Goal: Communication & Community: Participate in discussion

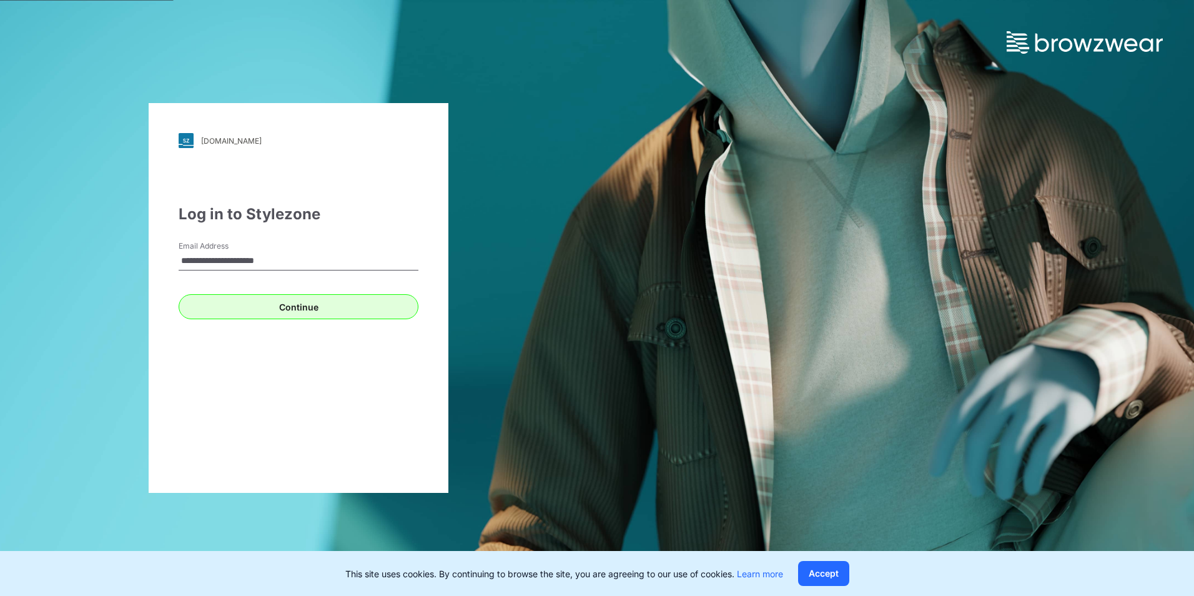
type input "**********"
click at [245, 301] on button "Continue" at bounding box center [299, 306] width 240 height 25
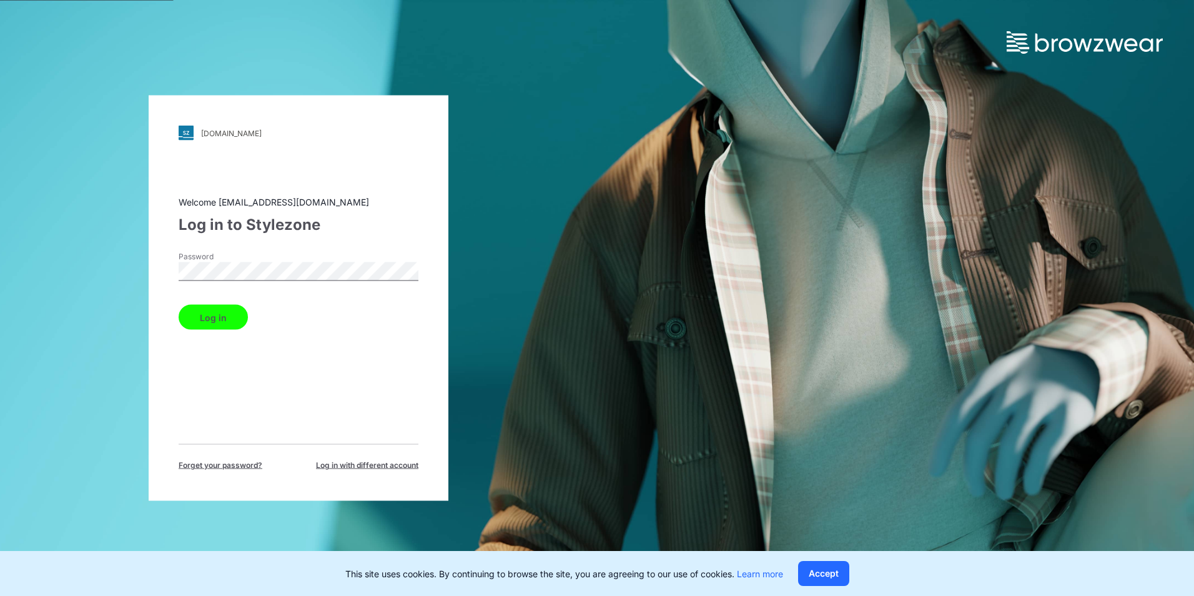
click at [227, 309] on button "Log in" at bounding box center [213, 317] width 69 height 25
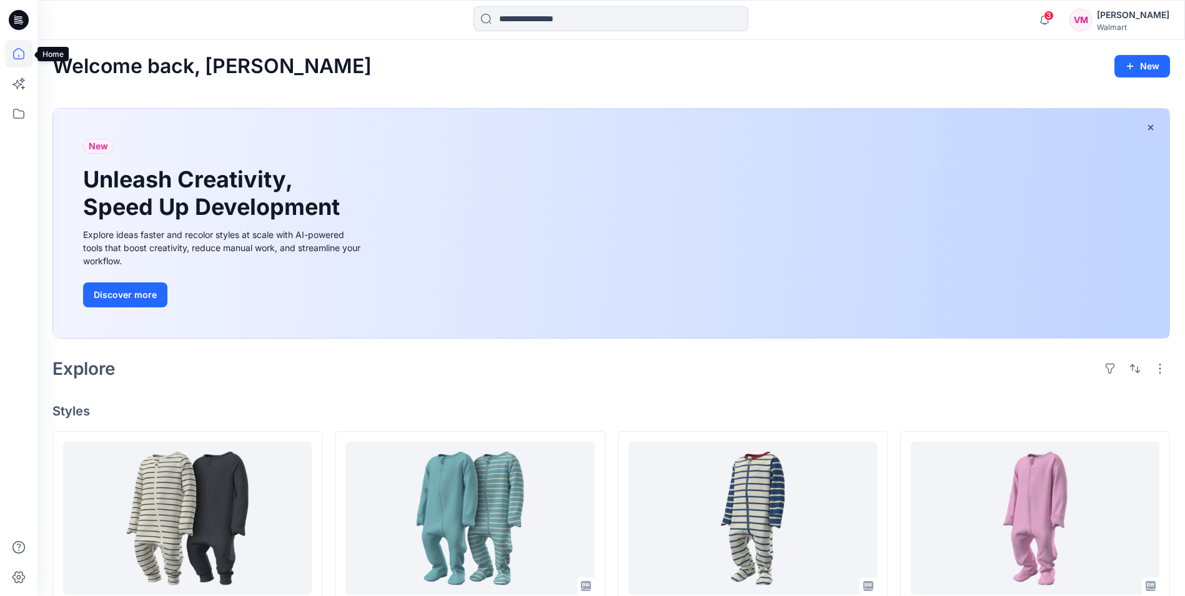
click at [20, 52] on icon at bounding box center [18, 53] width 27 height 27
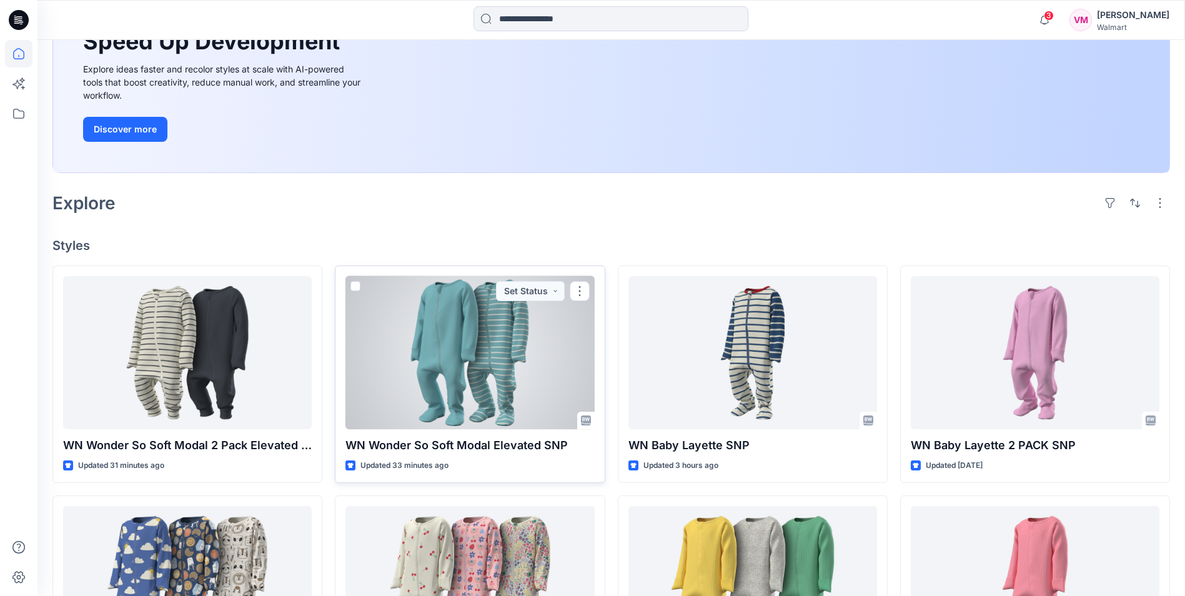
scroll to position [187, 0]
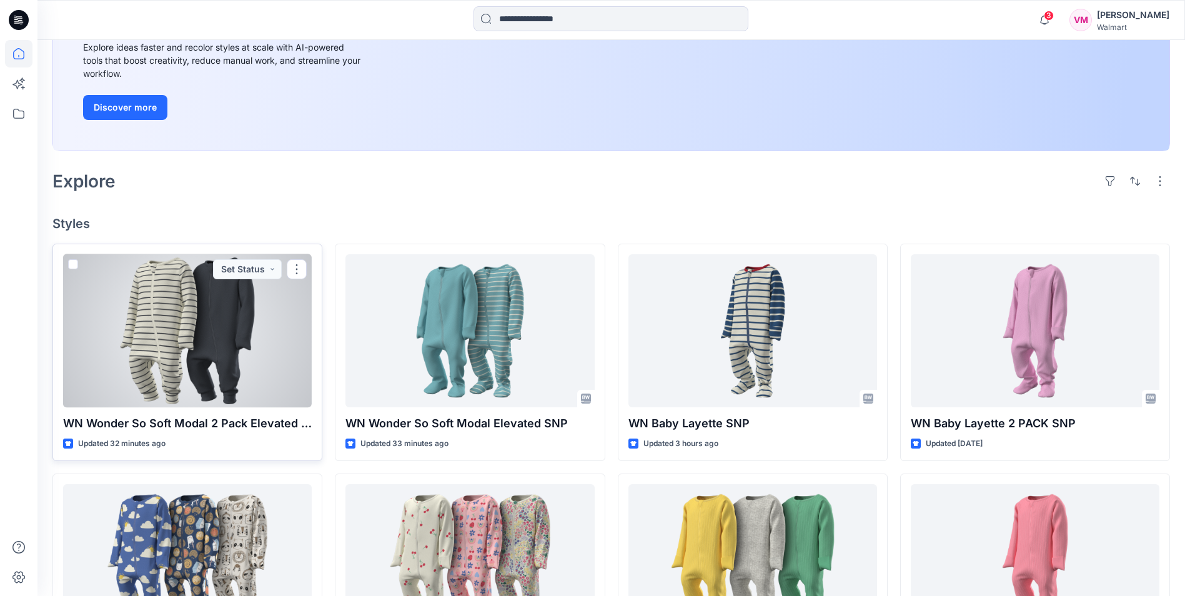
click at [215, 349] on div at bounding box center [187, 330] width 249 height 153
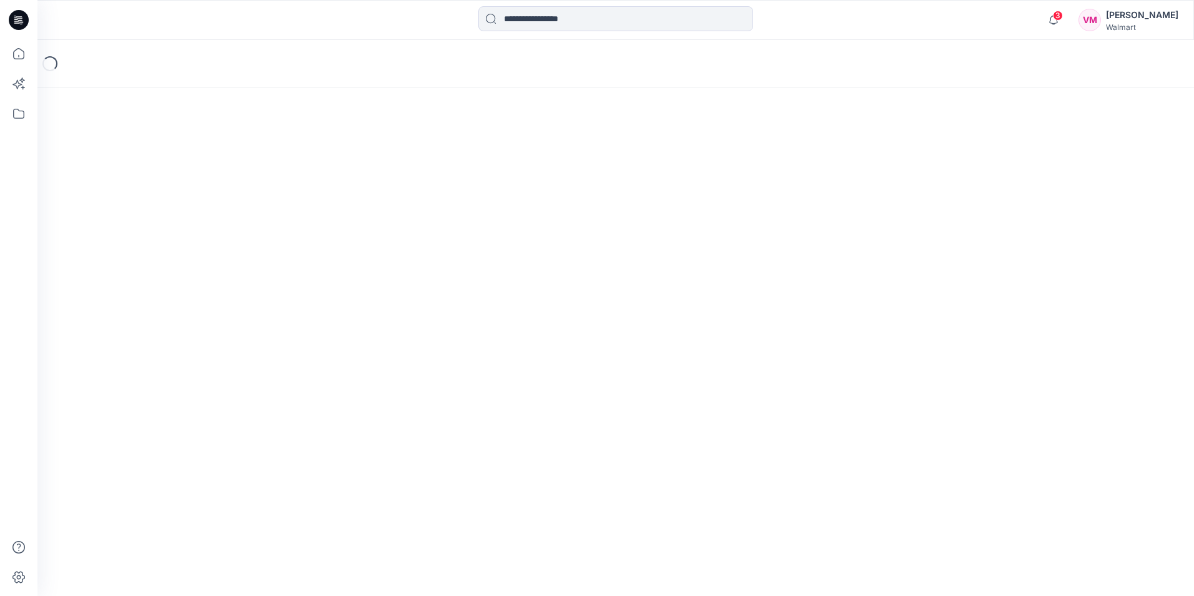
click at [215, 349] on div "Loading..." at bounding box center [615, 318] width 1157 height 556
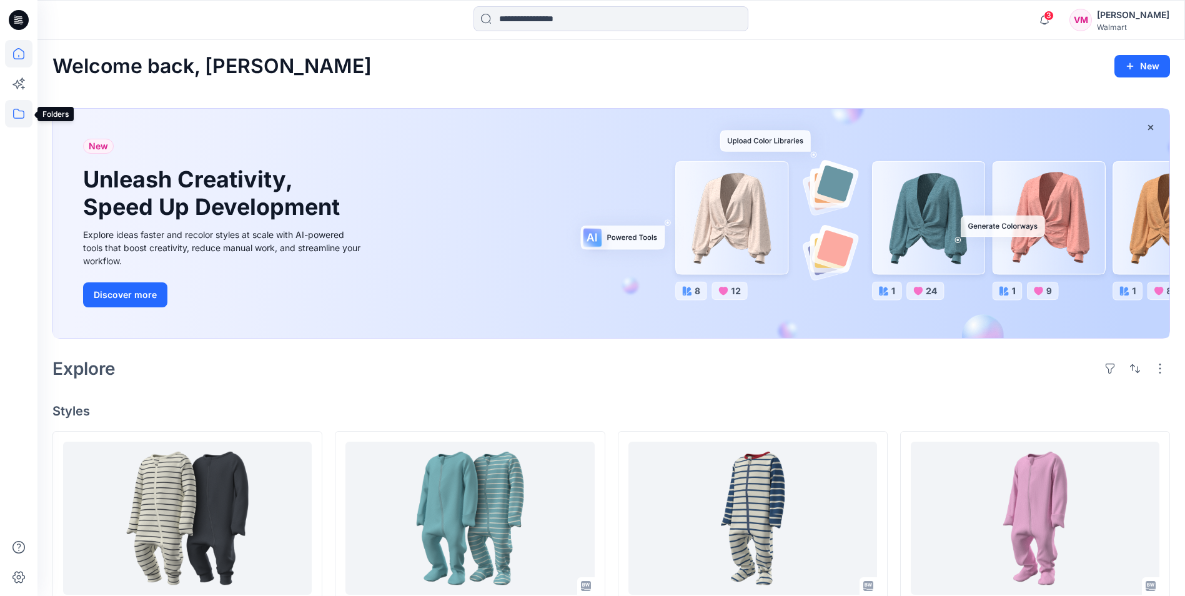
click at [21, 106] on icon at bounding box center [18, 113] width 27 height 27
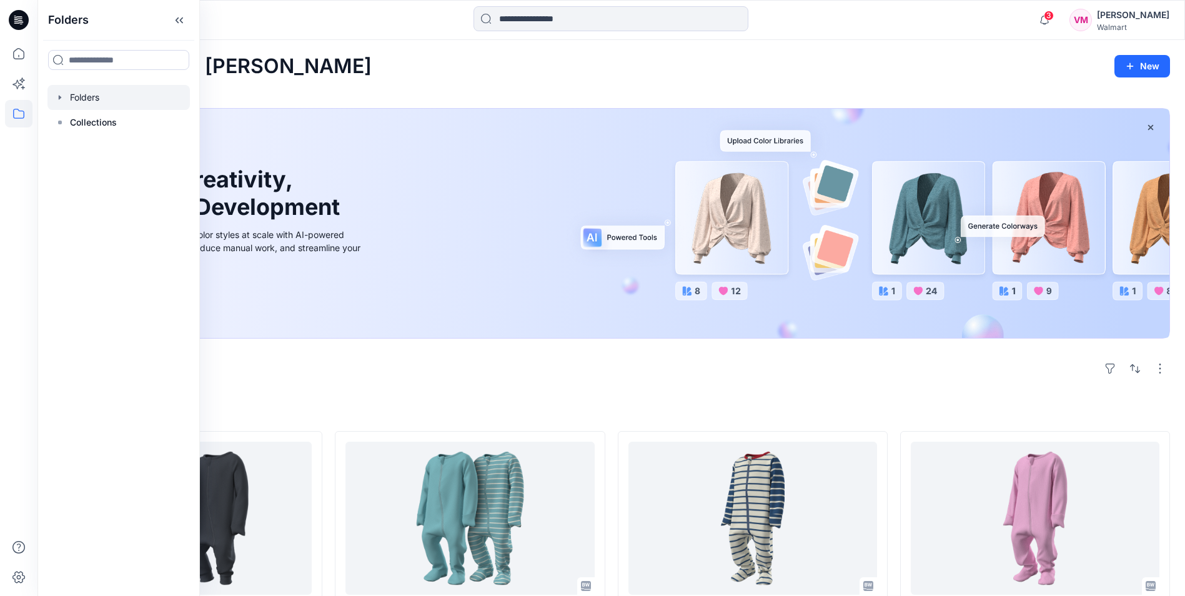
click at [74, 92] on div at bounding box center [118, 97] width 142 height 25
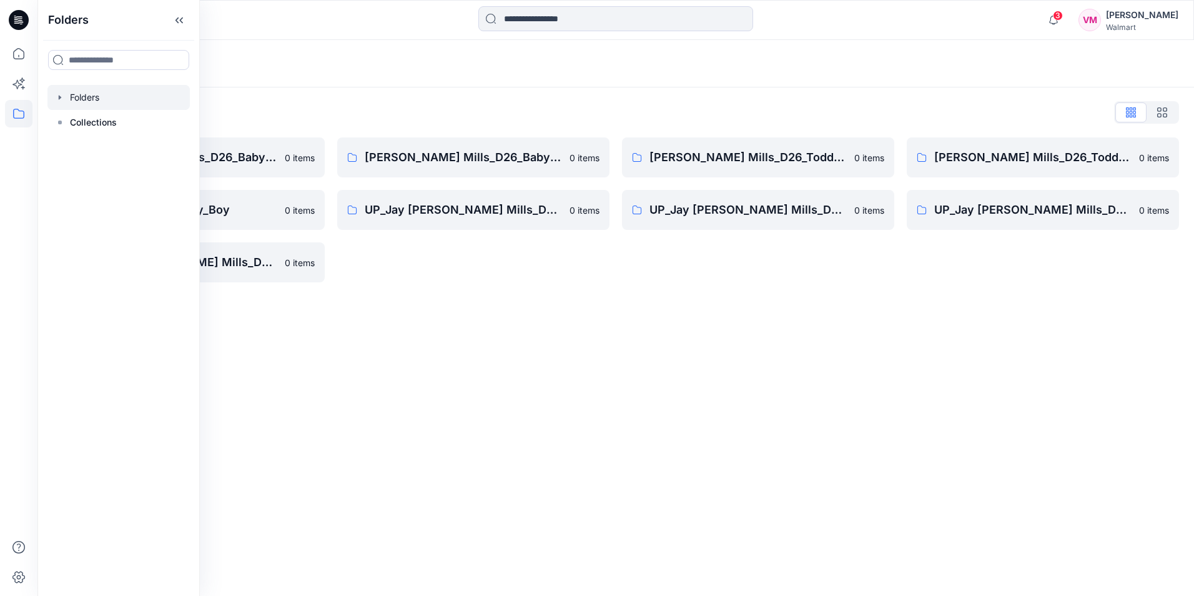
click at [13, 16] on icon at bounding box center [19, 20] width 20 height 20
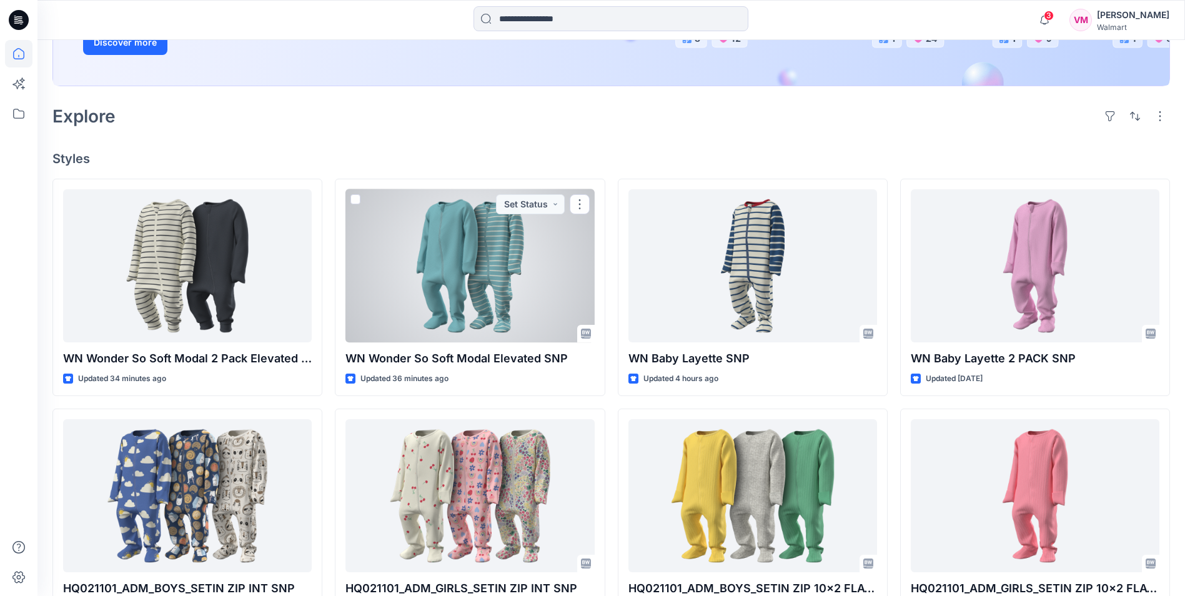
scroll to position [250, 0]
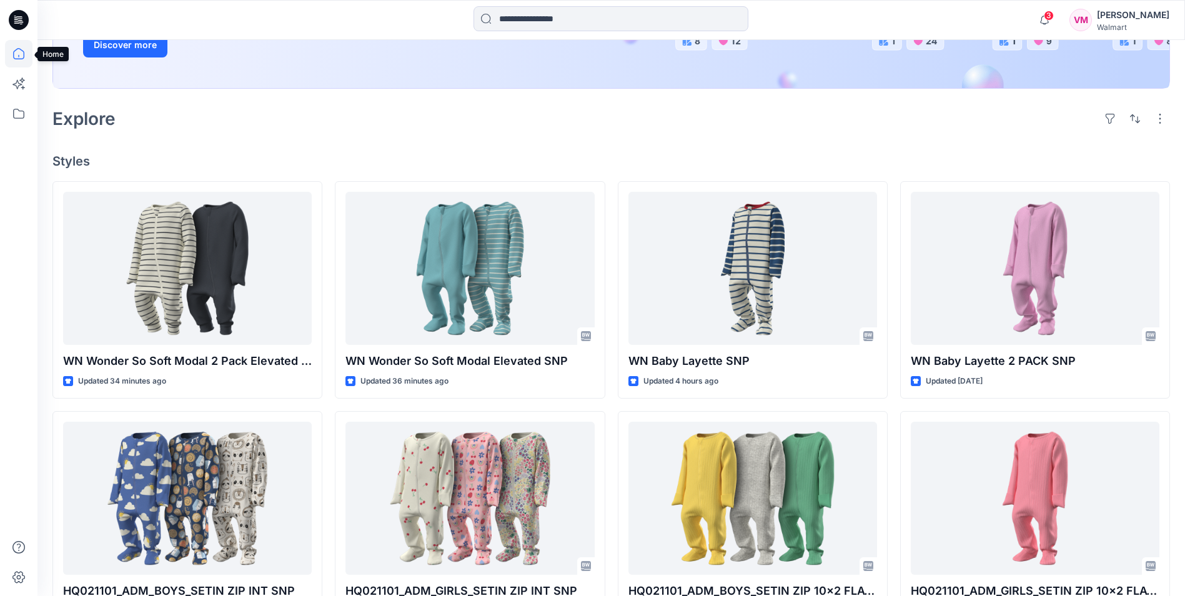
click at [16, 54] on icon at bounding box center [18, 53] width 27 height 27
click at [17, 22] on icon at bounding box center [19, 20] width 20 height 20
click at [17, 62] on icon at bounding box center [18, 53] width 27 height 27
click at [16, 109] on icon at bounding box center [18, 114] width 11 height 10
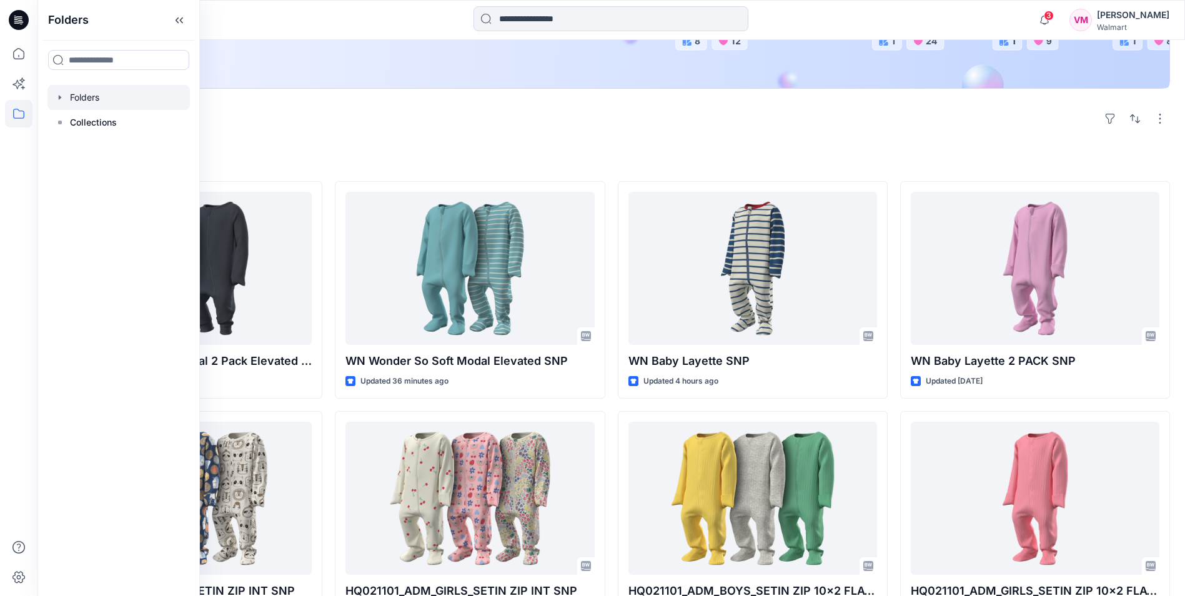
click at [80, 99] on div at bounding box center [118, 97] width 142 height 25
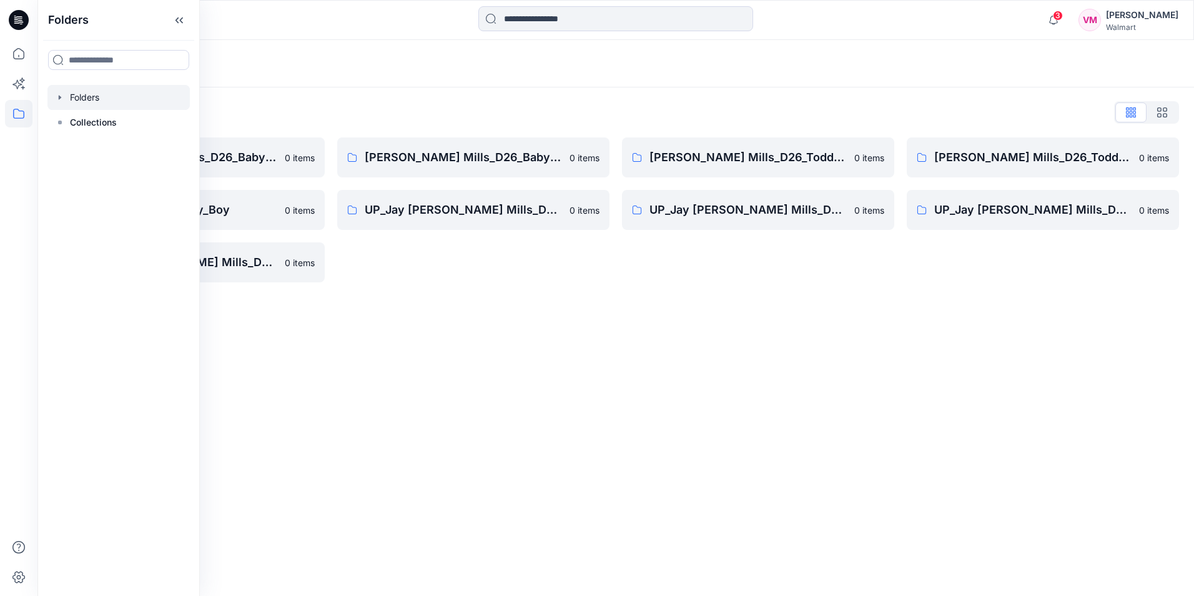
click at [439, 342] on div "Folders Folders List [PERSON_NAME] Mills_D26_Baby Boy [DEMOGRAPHIC_DATA] items …" at bounding box center [615, 318] width 1157 height 556
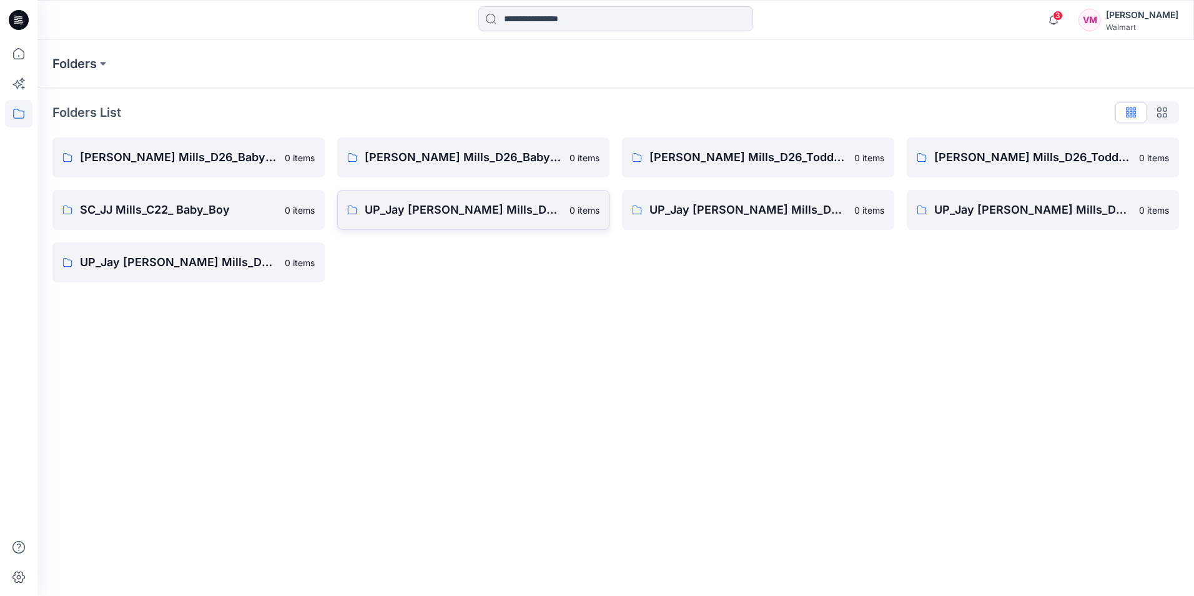
click at [438, 214] on p "UP_Jay [PERSON_NAME] Mills_D26_Baby Boy" at bounding box center [463, 209] width 197 height 17
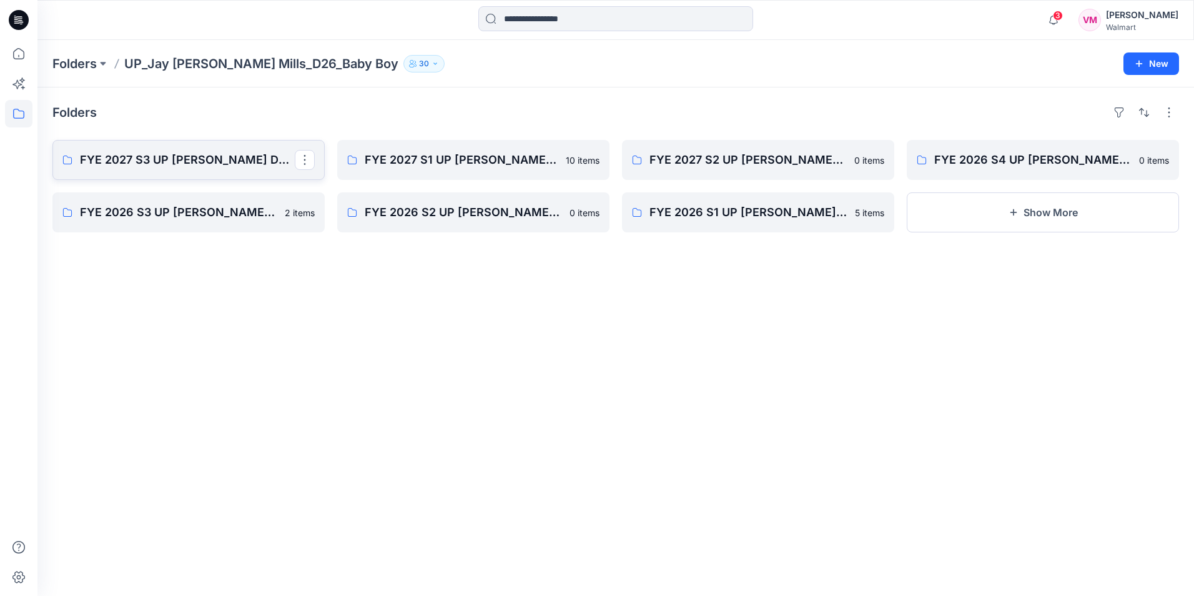
click at [195, 166] on p "FYE 2027 S3 UP [PERSON_NAME] D26 Baby Boy" at bounding box center [187, 159] width 215 height 17
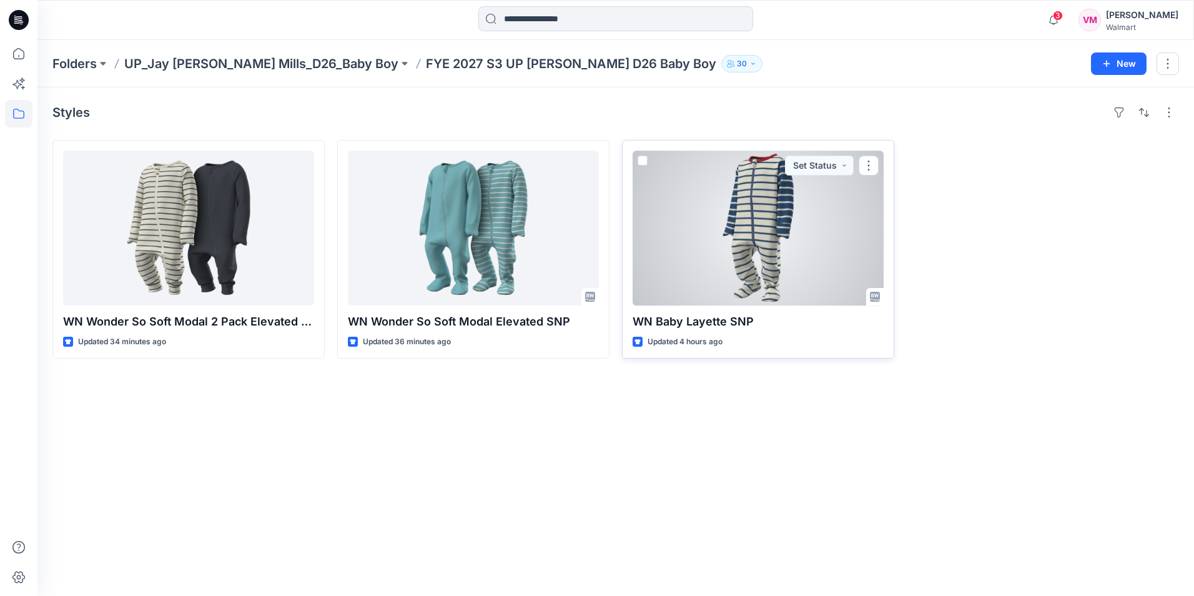
click at [729, 248] on div at bounding box center [758, 228] width 251 height 155
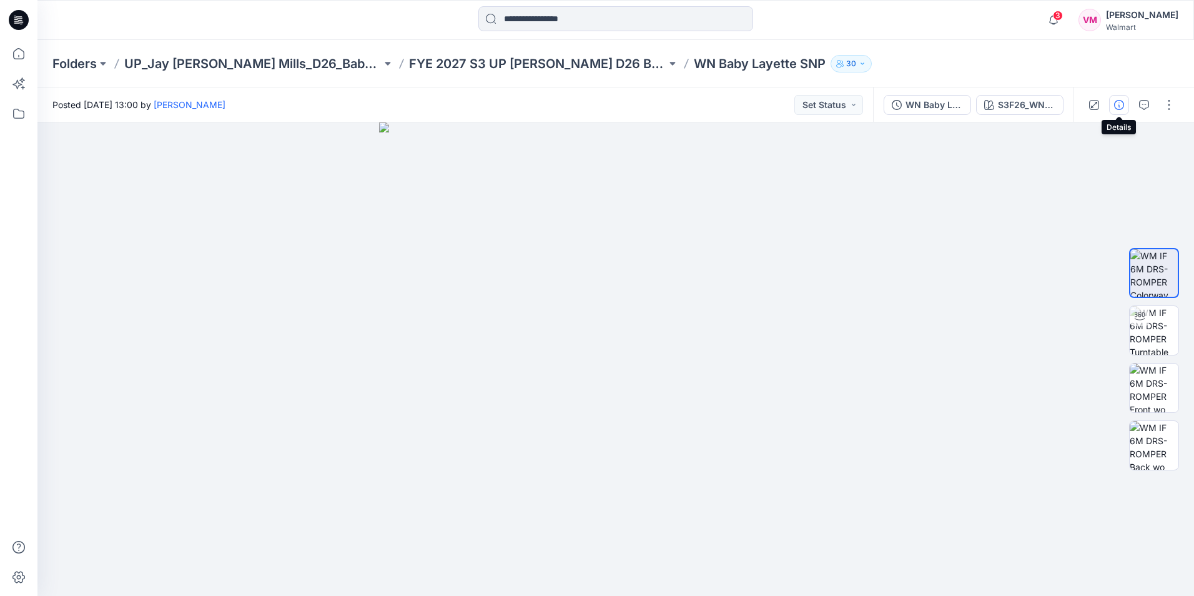
click at [1122, 104] on icon "button" at bounding box center [1119, 105] width 10 height 10
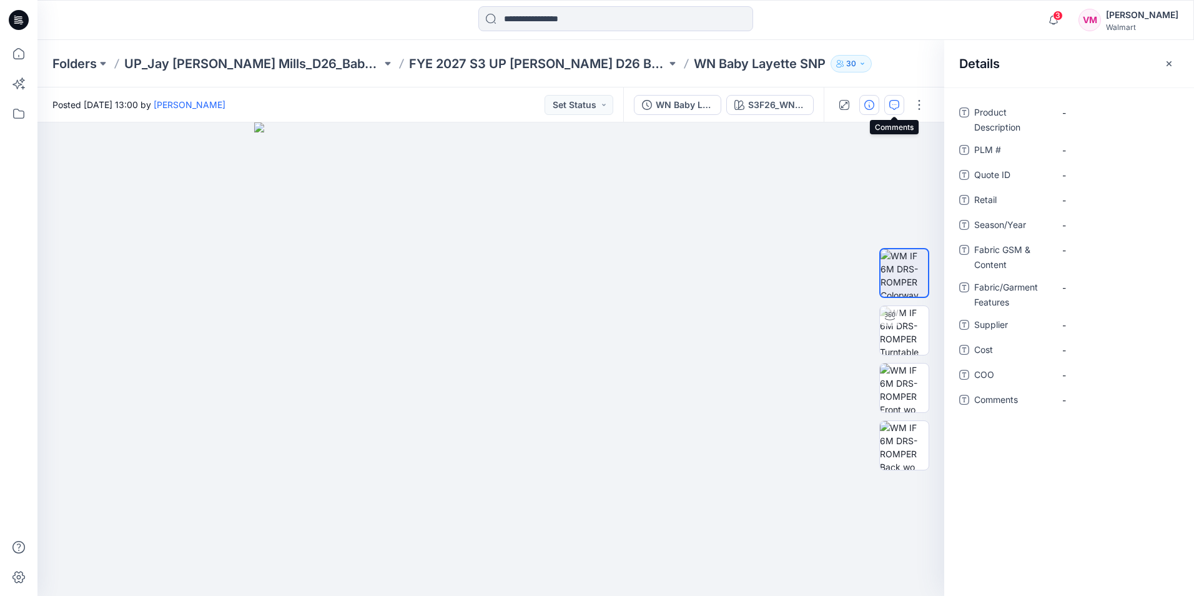
click at [899, 106] on button "button" at bounding box center [894, 105] width 20 height 20
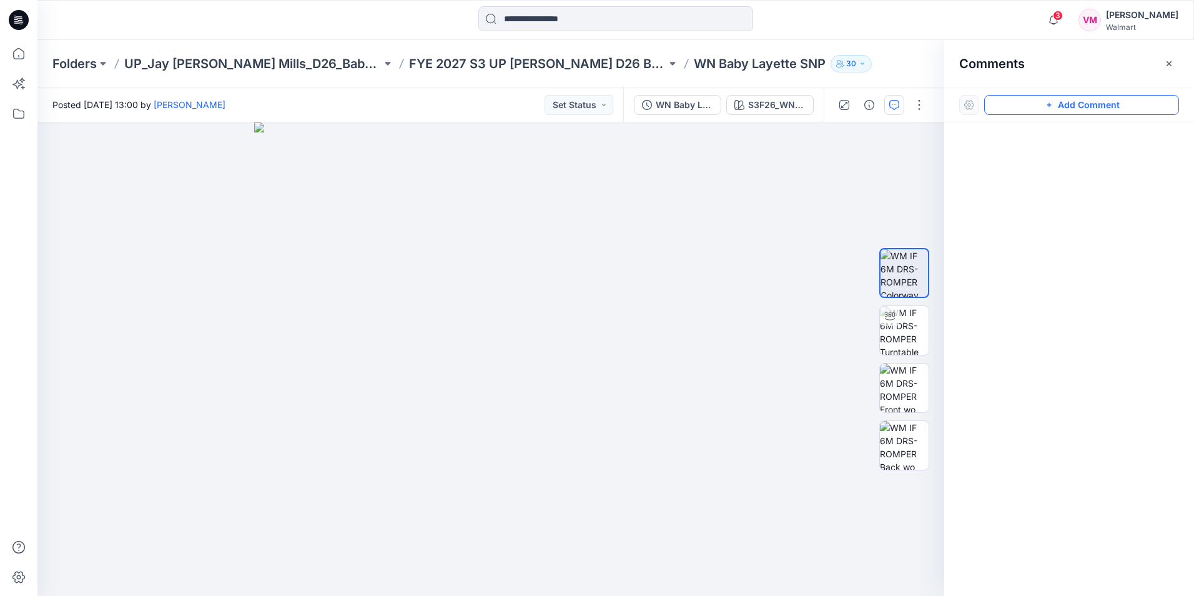
click at [1084, 101] on button "Add Comment" at bounding box center [1081, 105] width 195 height 20
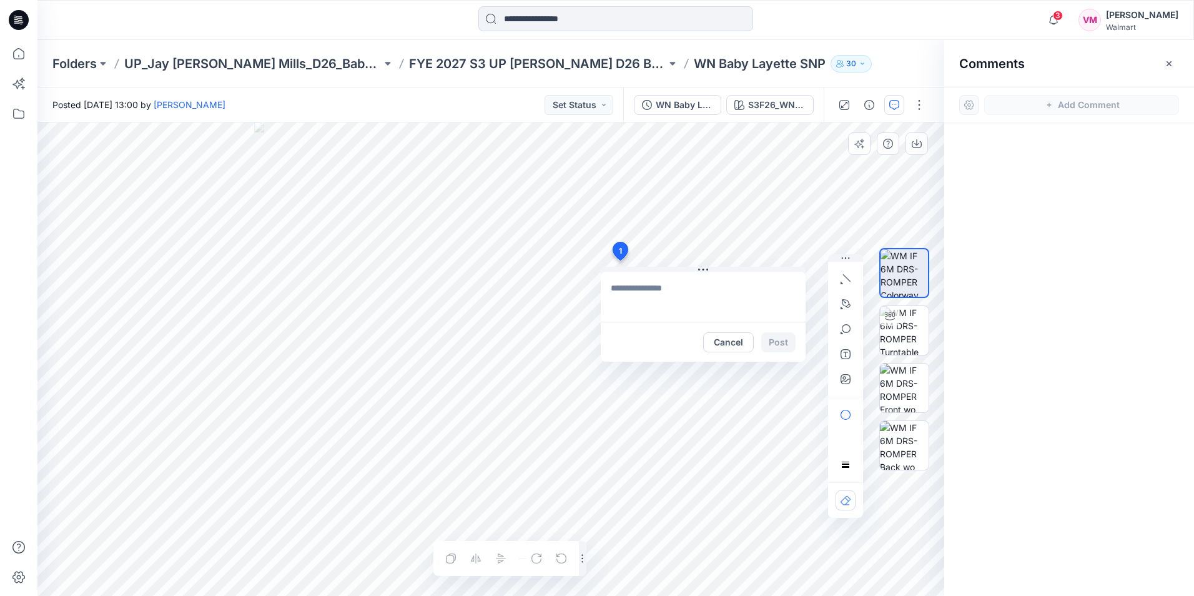
click at [620, 260] on div "1 Cancel Post Layer 1" at bounding box center [490, 358] width 907 height 473
click at [641, 292] on textarea at bounding box center [703, 297] width 205 height 50
click at [730, 347] on button "Cancel" at bounding box center [728, 342] width 51 height 20
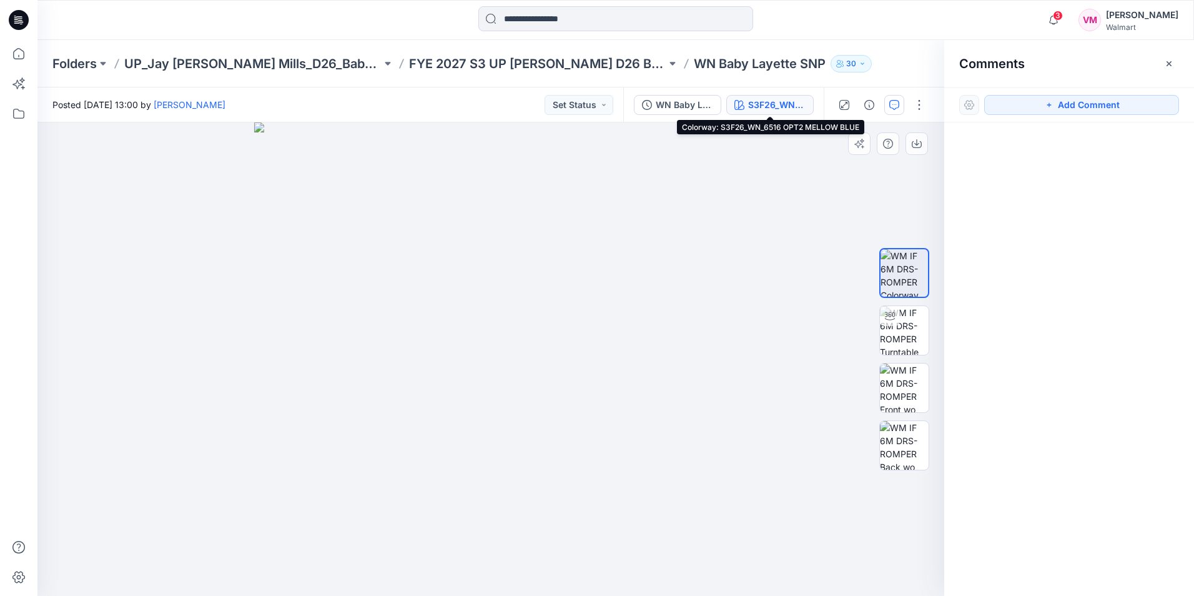
click at [761, 109] on div "S3F26_WN_6516 OPT2 MELLOW BLUE" at bounding box center [776, 105] width 57 height 14
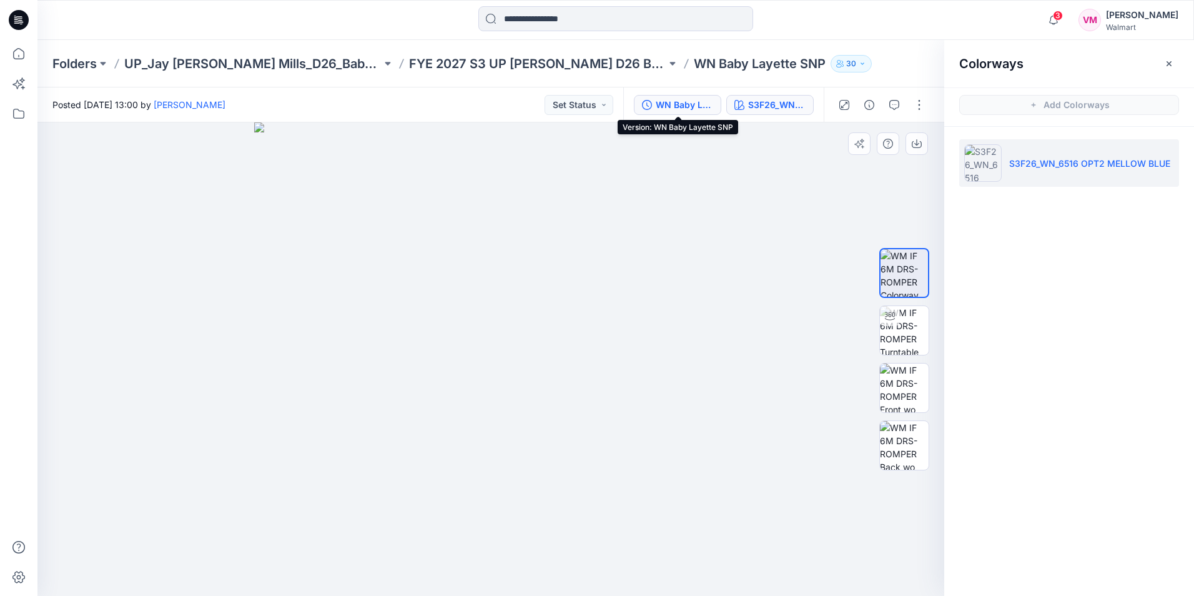
click at [691, 105] on div "WN Baby Layette SNP" at bounding box center [684, 105] width 57 height 14
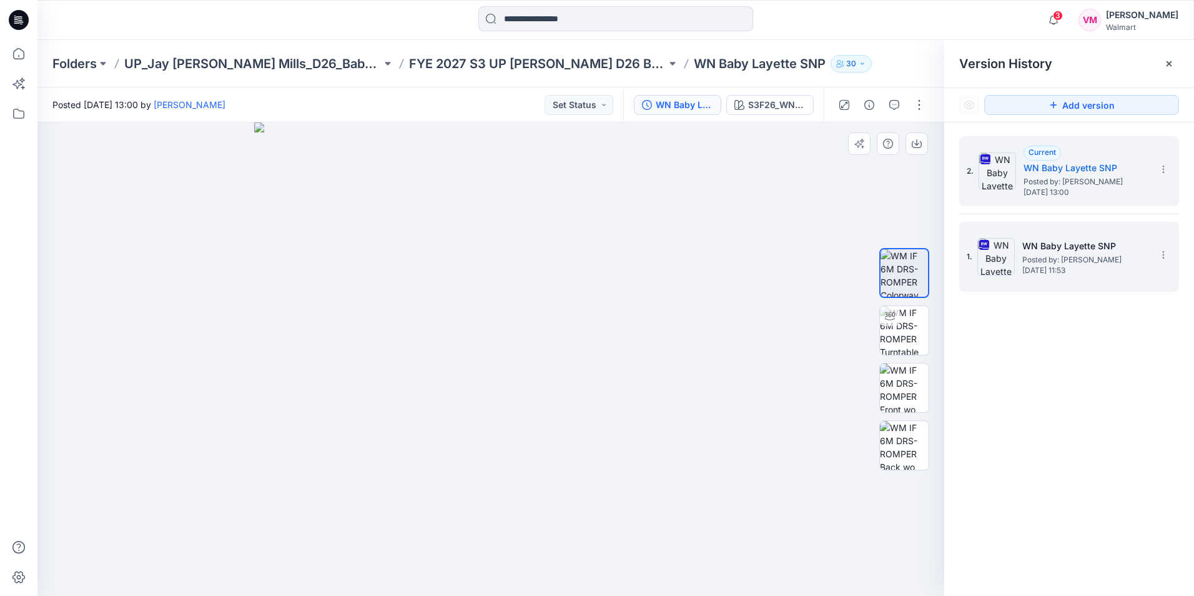
click at [1055, 274] on span "[DATE] 11:53" at bounding box center [1084, 270] width 125 height 9
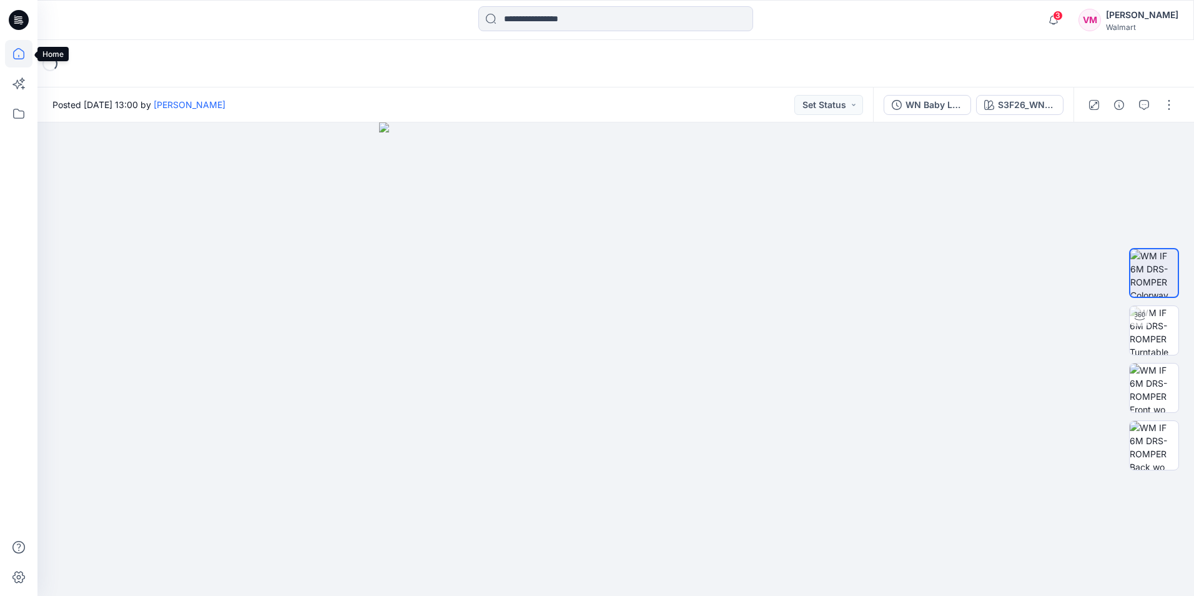
click at [21, 51] on icon at bounding box center [18, 53] width 27 height 27
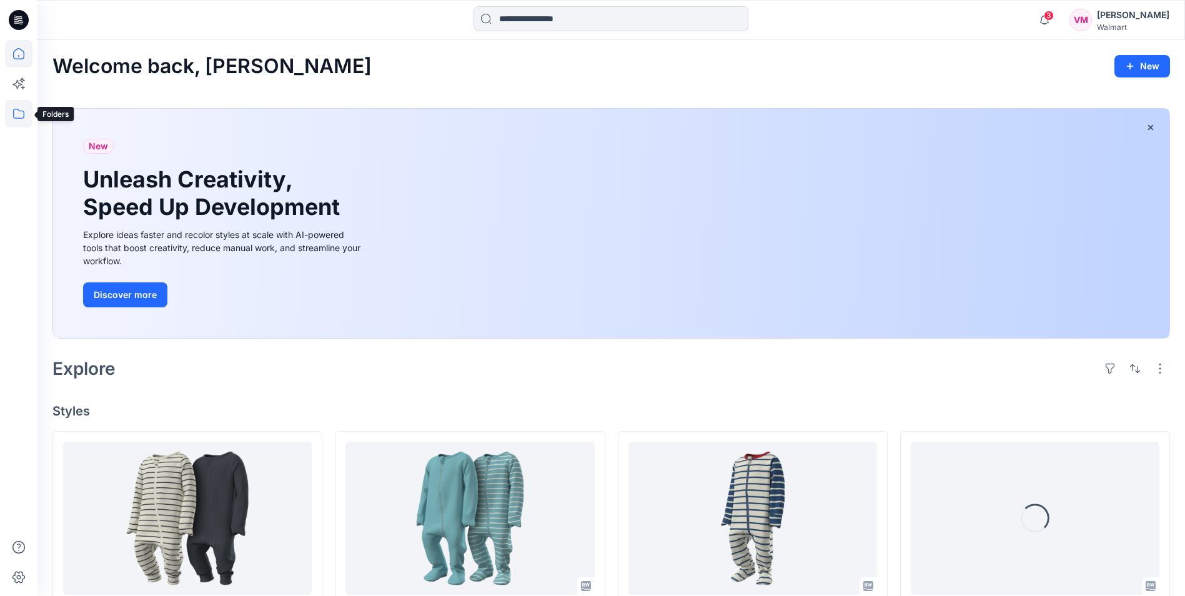
click at [13, 119] on icon at bounding box center [18, 113] width 27 height 27
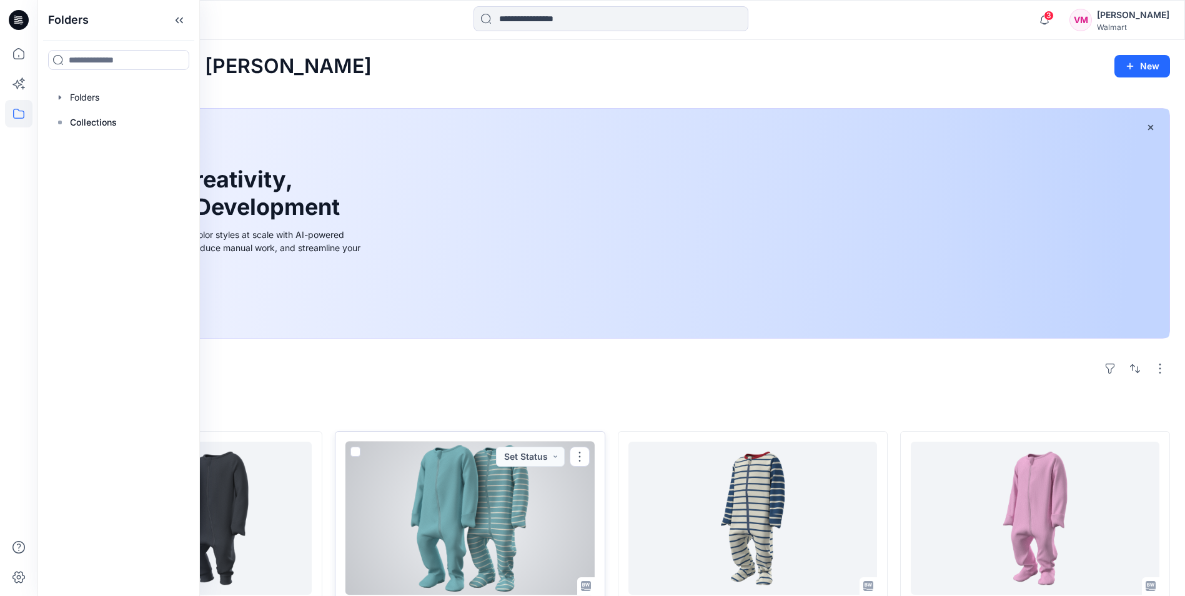
click at [460, 497] on div at bounding box center [469, 518] width 249 height 153
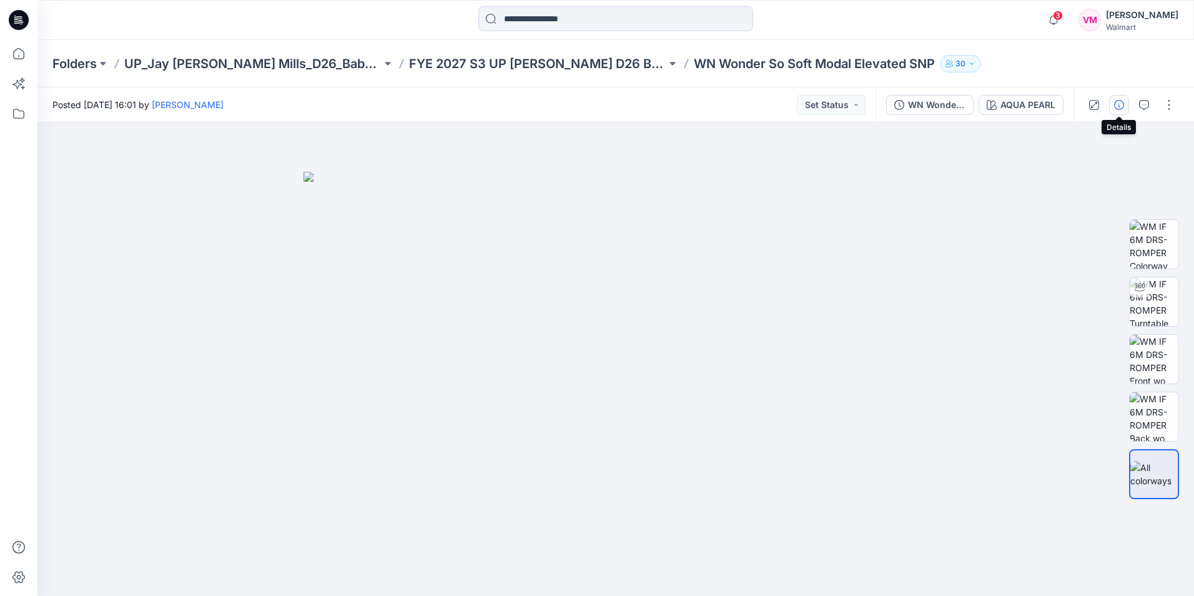
click at [1119, 106] on icon "button" at bounding box center [1119, 105] width 10 height 10
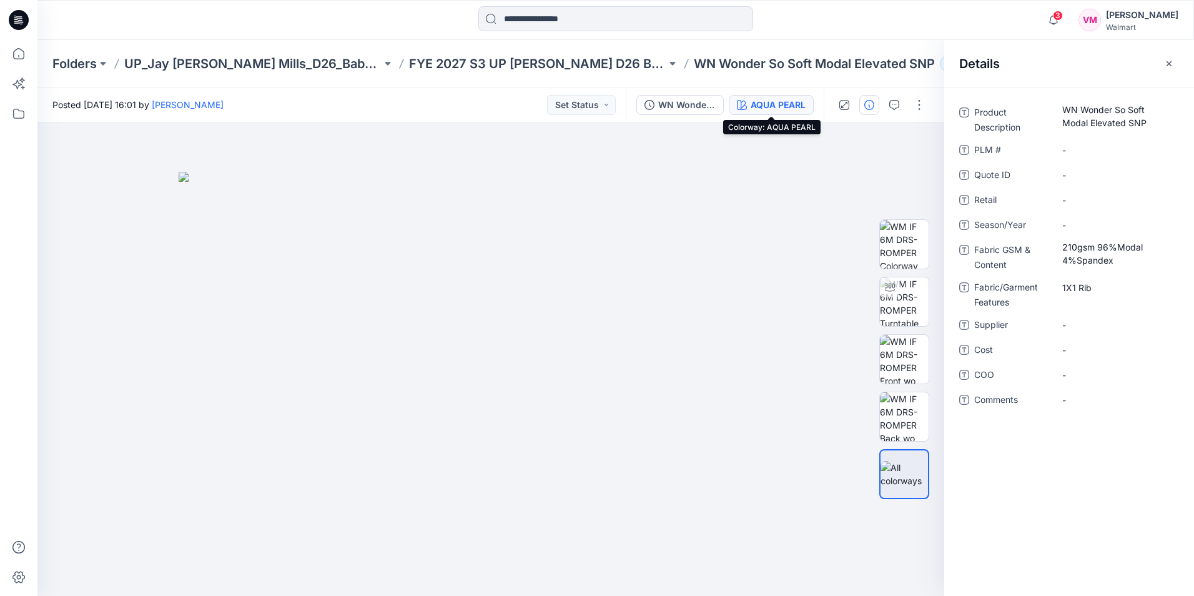
click at [773, 103] on div "AQUA PEARL" at bounding box center [778, 105] width 55 height 14
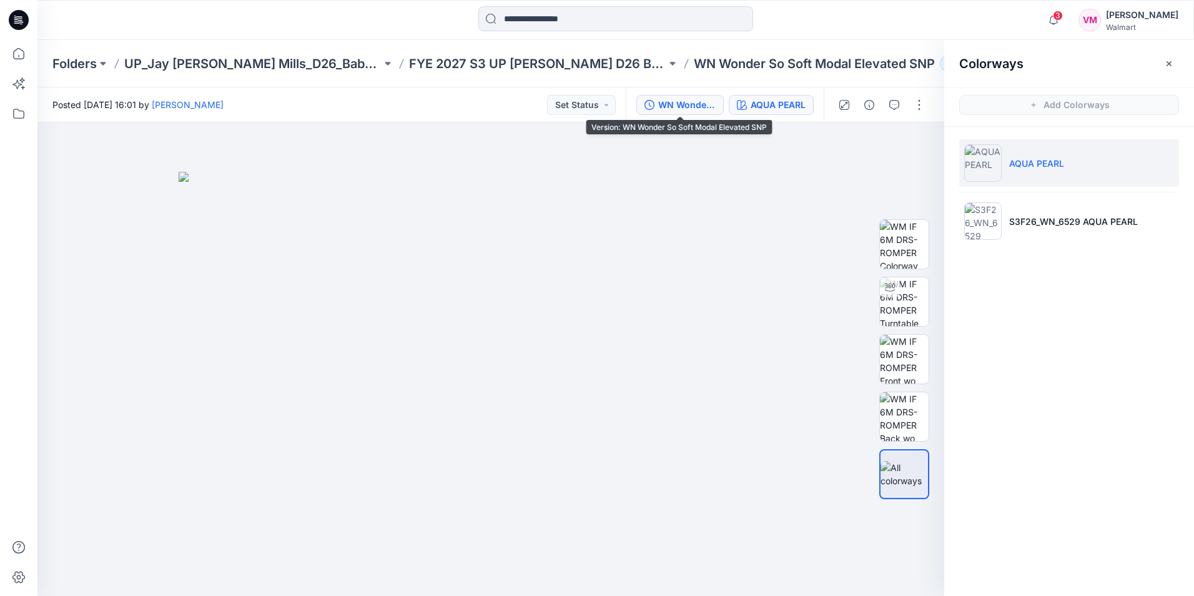
click at [678, 97] on button "WN Wonder So Soft Modal Elevated SNP" at bounding box center [679, 105] width 87 height 20
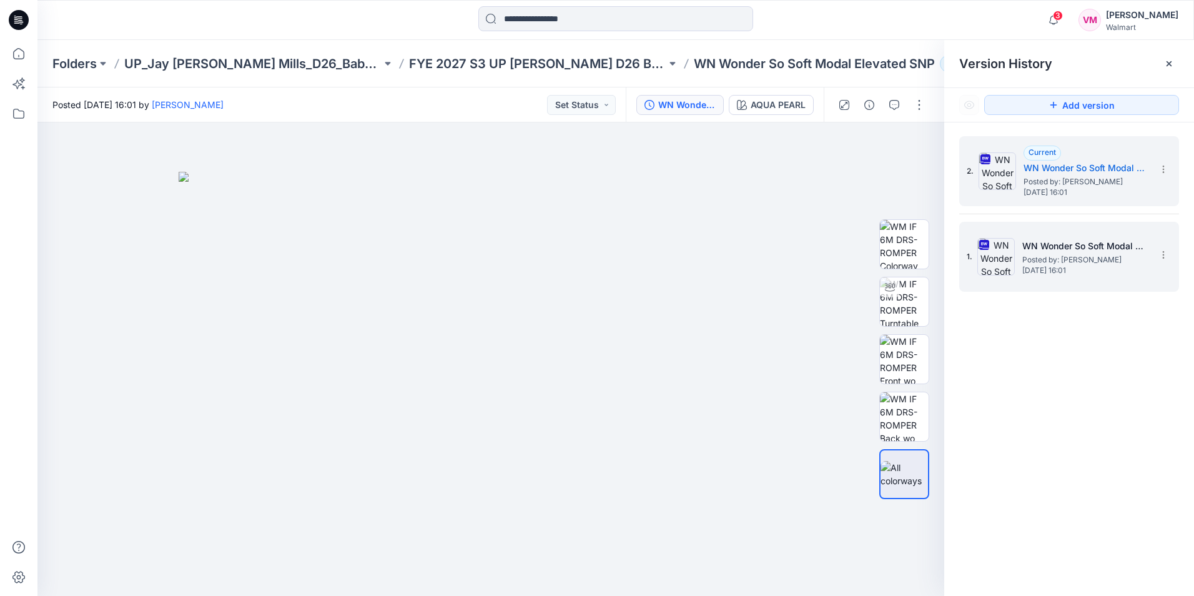
click at [1026, 267] on span "Saturday, September 20, 2025 16:01" at bounding box center [1084, 270] width 125 height 9
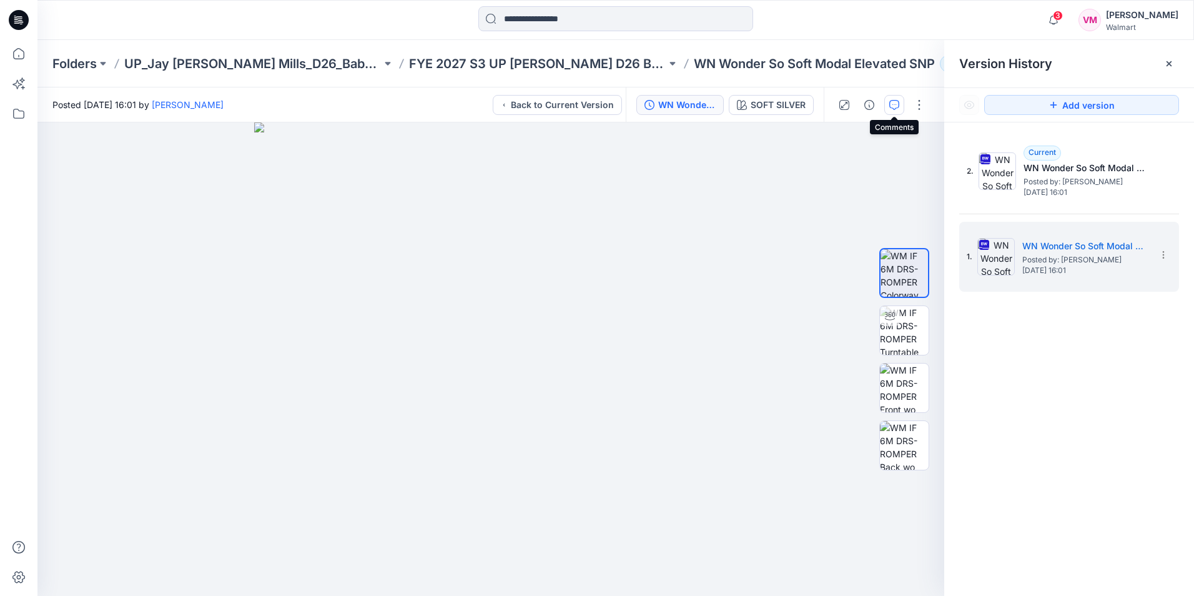
click at [894, 106] on icon "button" at bounding box center [894, 105] width 10 height 10
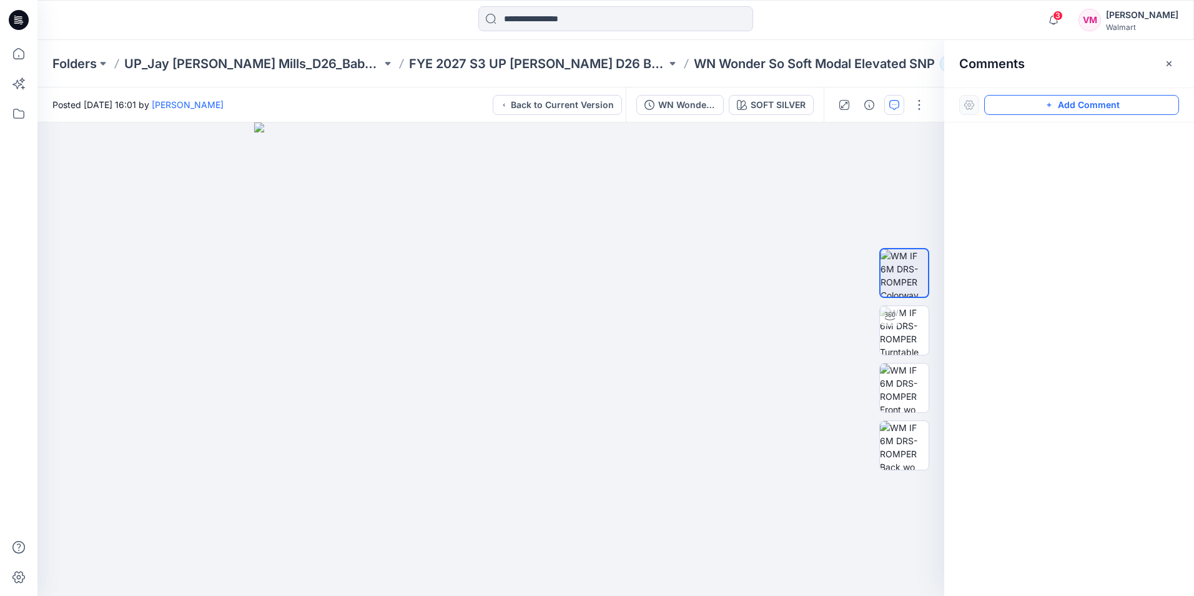
click at [1051, 99] on button "Add Comment" at bounding box center [1081, 105] width 195 height 20
click at [631, 259] on div "1" at bounding box center [490, 358] width 907 height 473
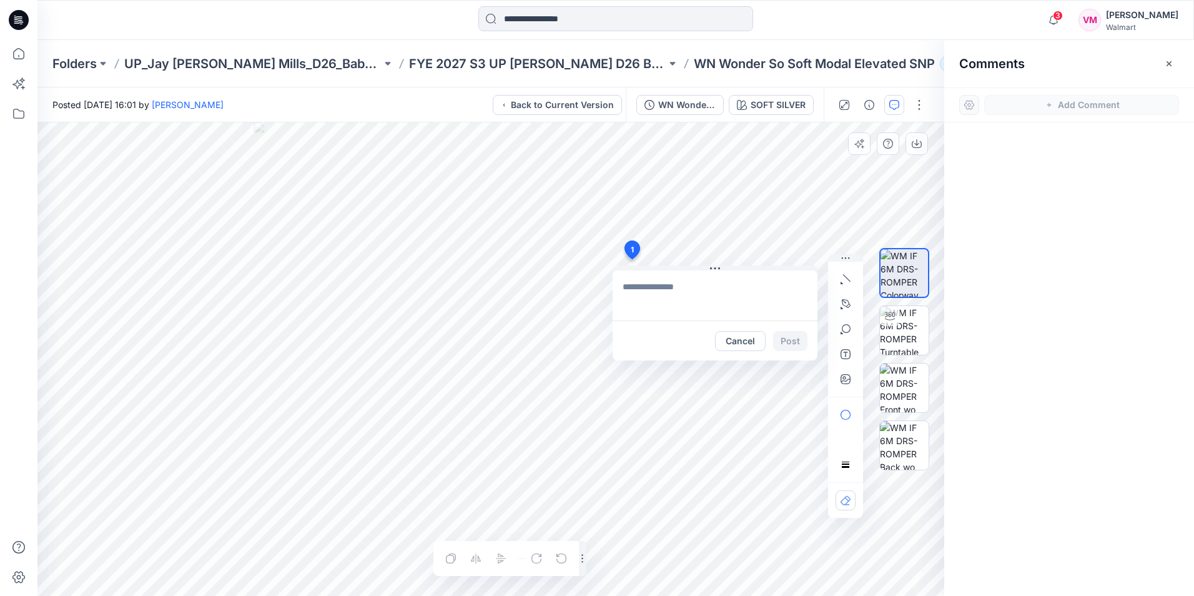
click at [640, 293] on textarea at bounding box center [715, 295] width 205 height 50
type textarea "**********"
click at [786, 337] on button "Post" at bounding box center [790, 341] width 34 height 20
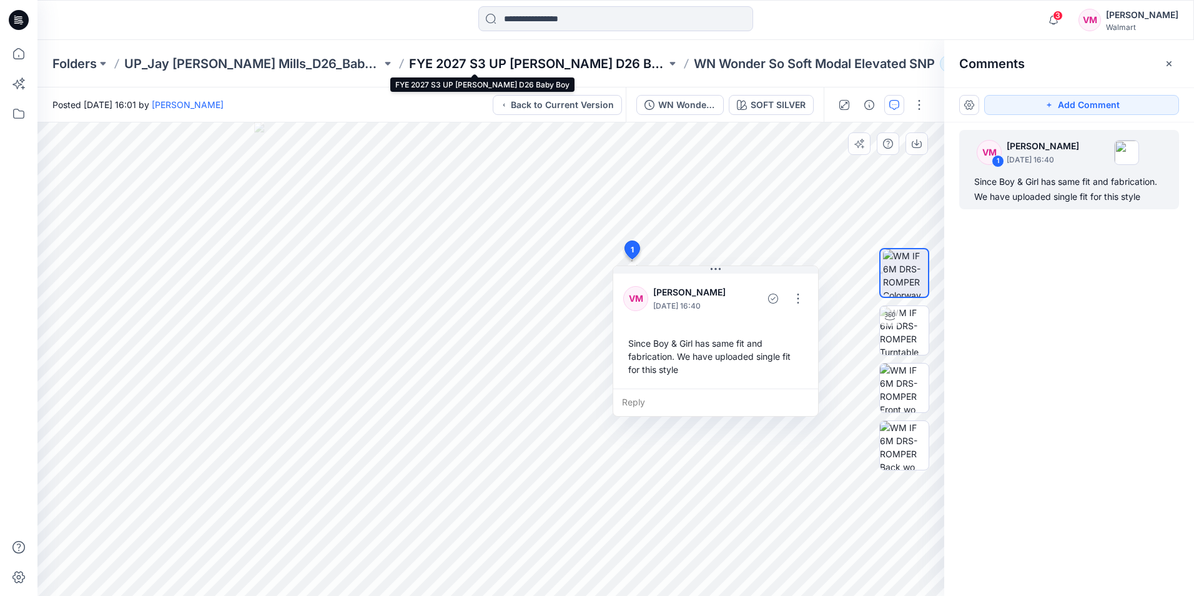
click at [485, 68] on p "FYE 2027 S3 UP [PERSON_NAME] D26 Baby Boy" at bounding box center [537, 63] width 257 height 17
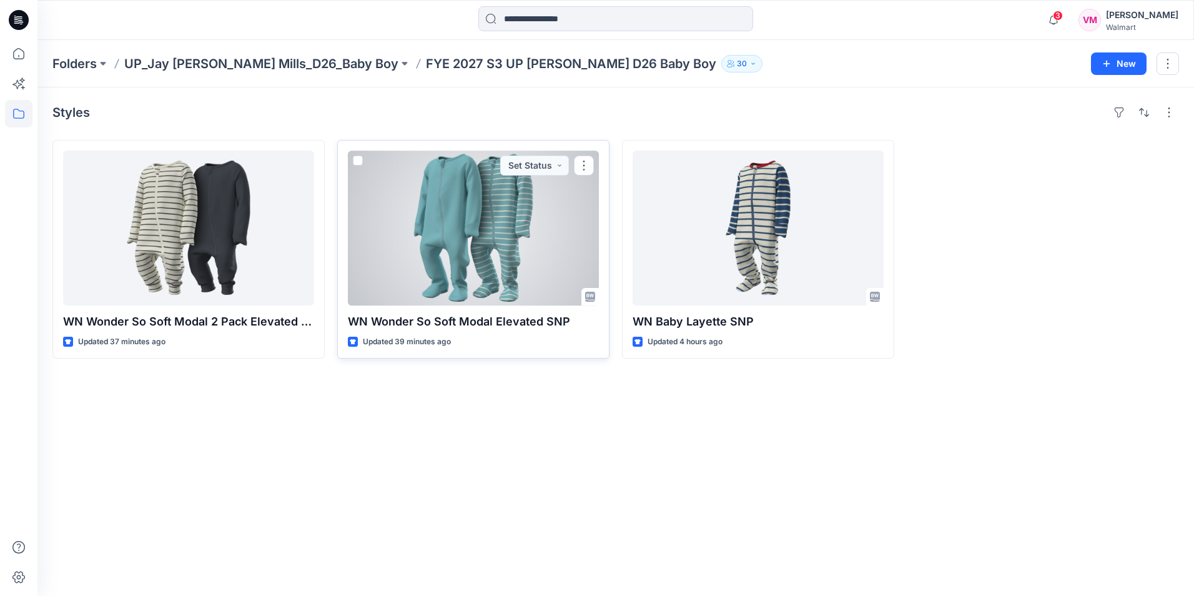
click at [470, 258] on div at bounding box center [473, 228] width 251 height 155
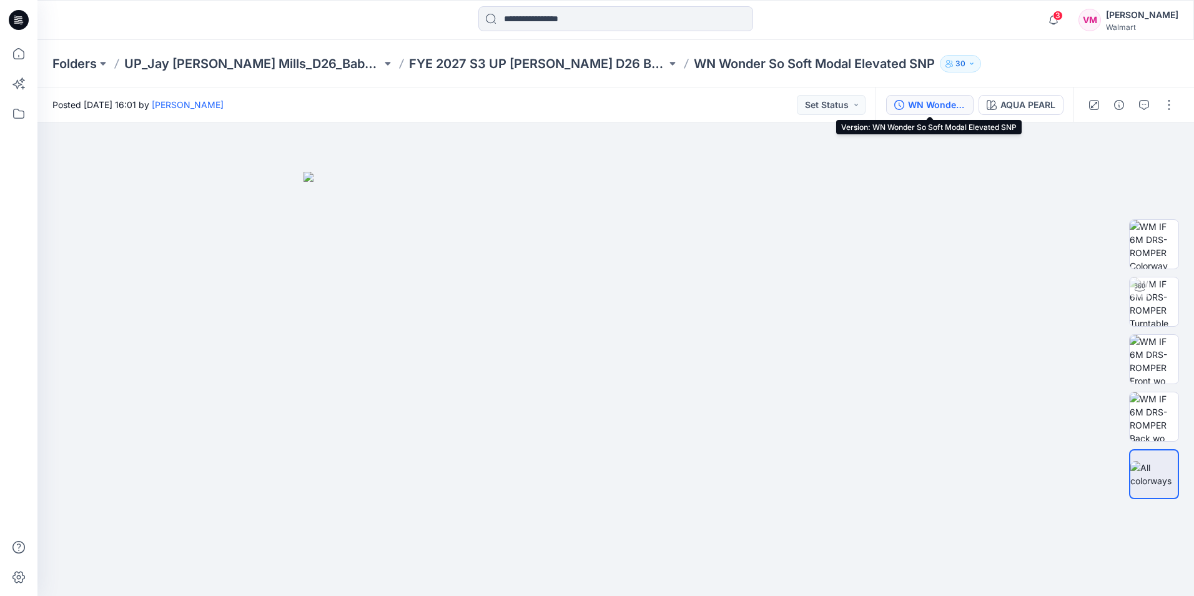
click at [925, 104] on div "WN Wonder So Soft Modal Elevated SNP" at bounding box center [936, 105] width 57 height 14
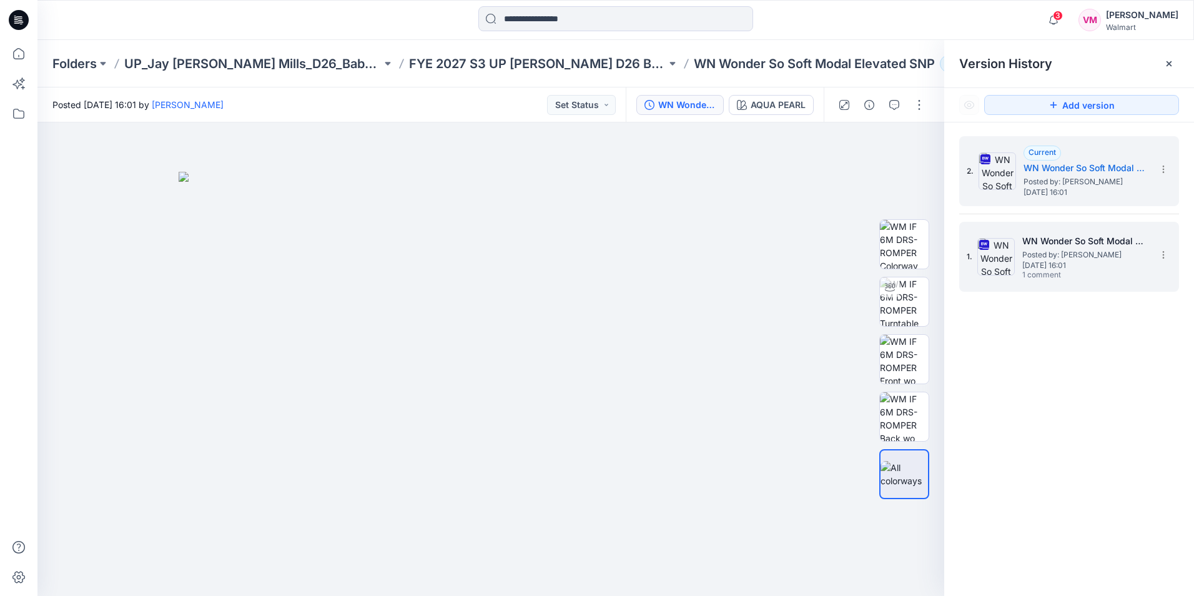
click at [1047, 230] on div "1. WN Wonder So Soft Modal Elevated SNP Posted by: Vasanthakumar Mani Saturday,…" at bounding box center [1060, 257] width 187 height 60
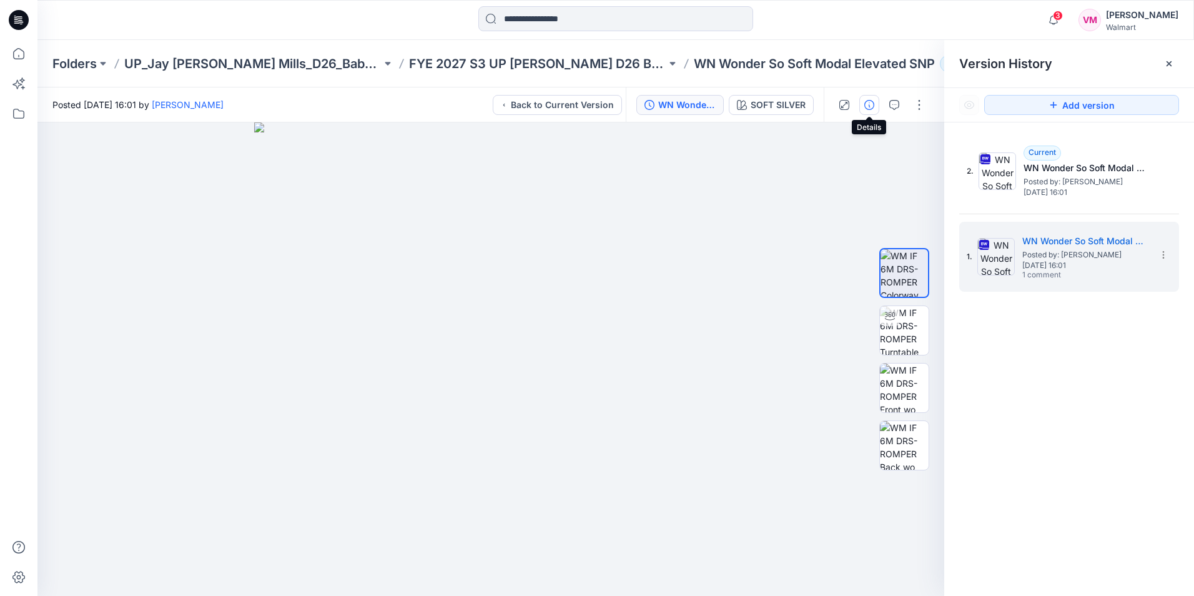
click at [871, 108] on icon "button" at bounding box center [869, 105] width 10 height 10
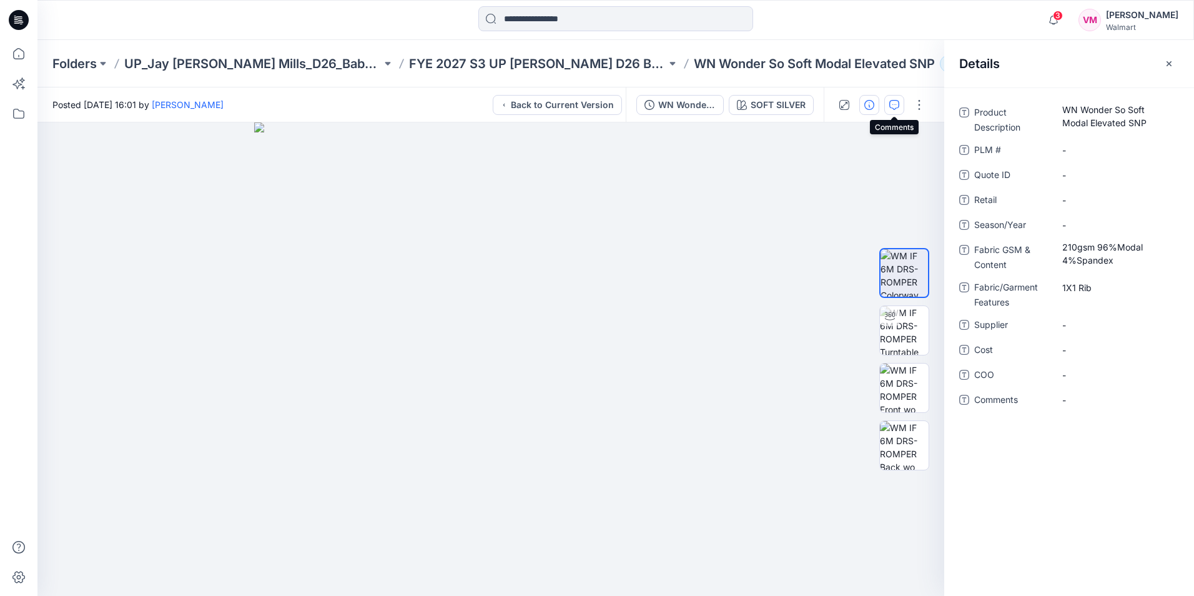
click at [895, 107] on icon "button" at bounding box center [894, 105] width 10 height 10
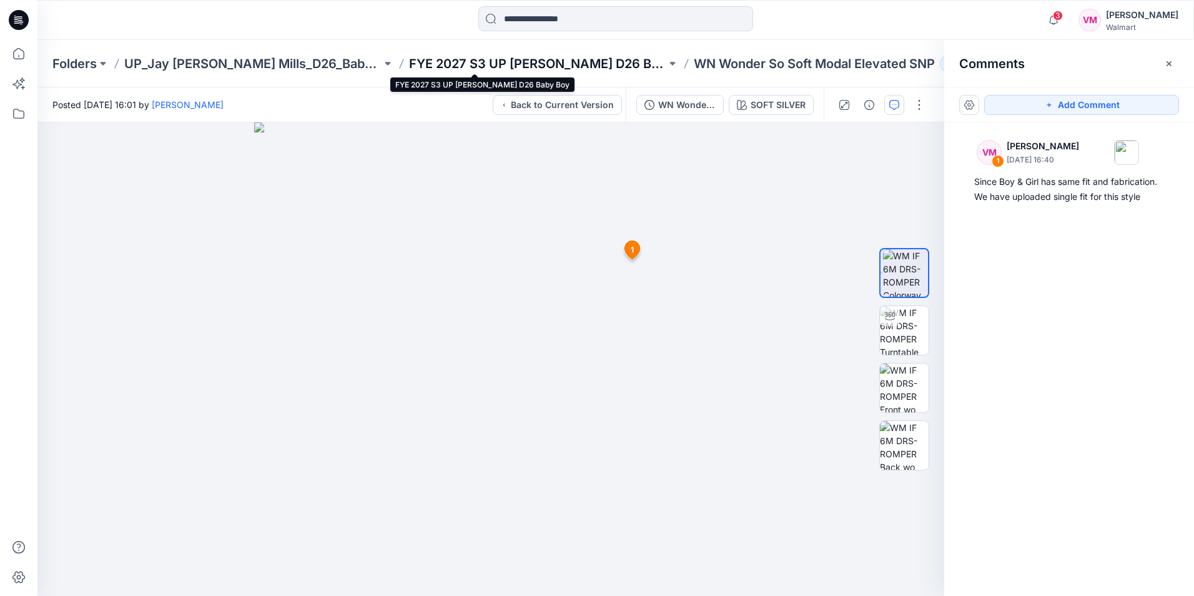
click at [488, 60] on p "FYE 2027 S3 UP [PERSON_NAME] D26 Baby Boy" at bounding box center [537, 63] width 257 height 17
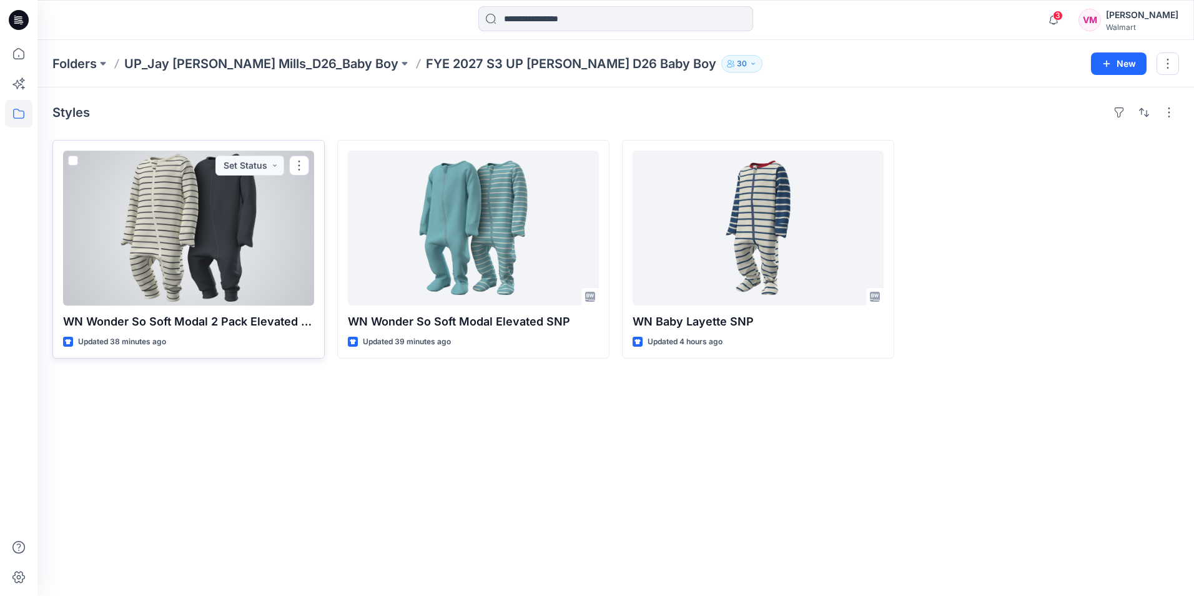
click at [205, 249] on div at bounding box center [188, 228] width 251 height 155
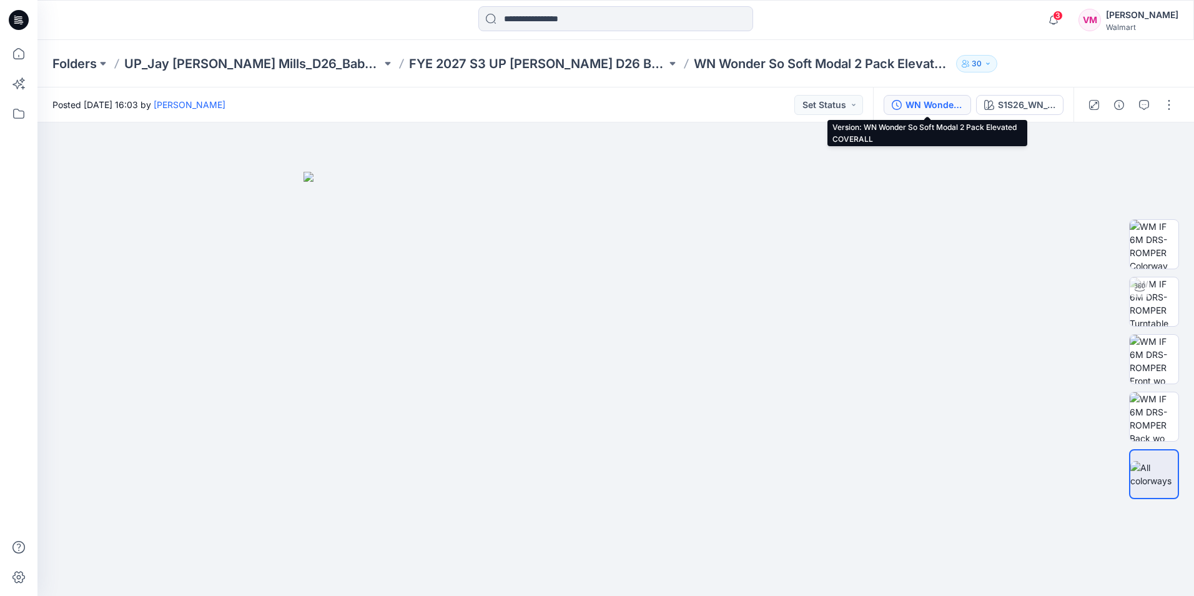
click at [913, 109] on div "WN Wonder So Soft Modal 2 Pack Elevated COVERALL" at bounding box center [934, 105] width 57 height 14
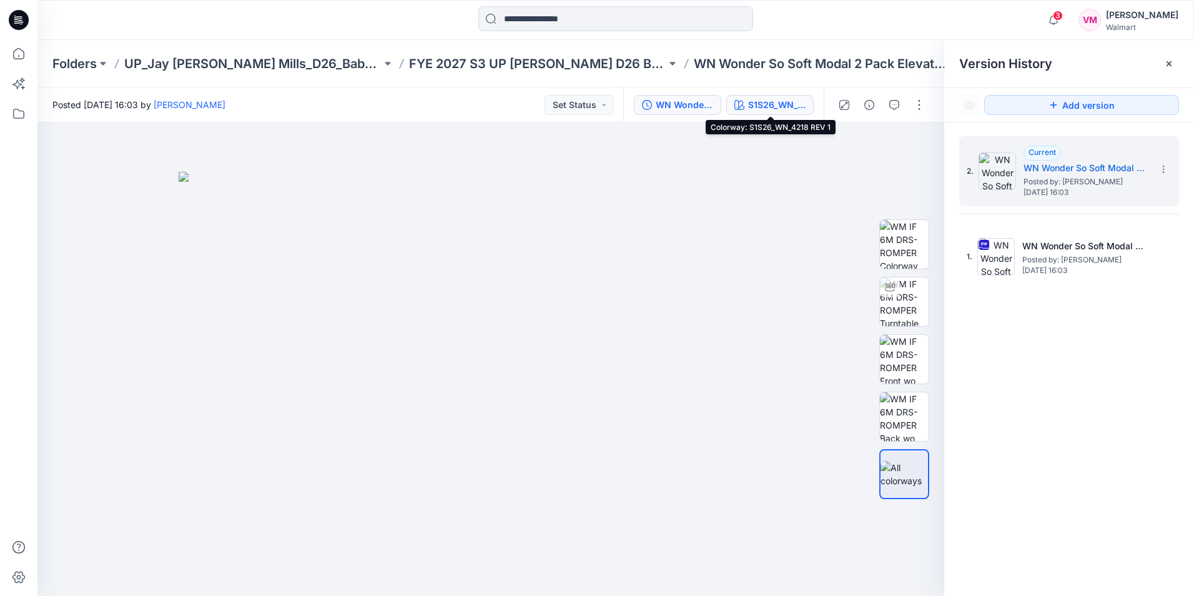
click at [755, 106] on div "S1S26_WN_4218 REV 1" at bounding box center [776, 105] width 57 height 14
